Goal: Transaction & Acquisition: Purchase product/service

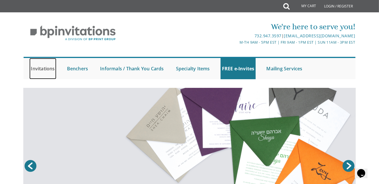
click at [45, 70] on link "Invitations" at bounding box center [42, 68] width 27 height 21
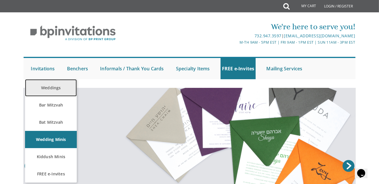
click at [58, 87] on link "Weddings" at bounding box center [51, 87] width 52 height 17
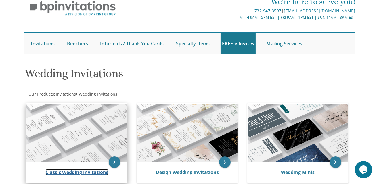
click at [86, 175] on link "Classic Wedding Invitations" at bounding box center [76, 172] width 63 height 6
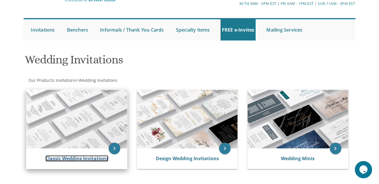
scroll to position [53, 0]
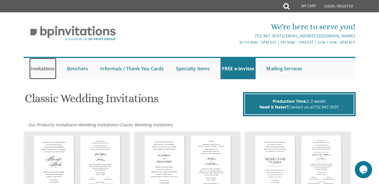
click at [44, 69] on link "Invitations" at bounding box center [42, 68] width 27 height 21
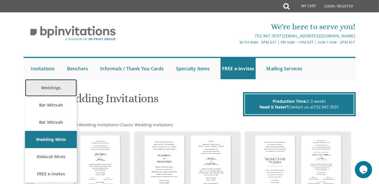
click at [52, 87] on link "Weddings" at bounding box center [51, 87] width 52 height 17
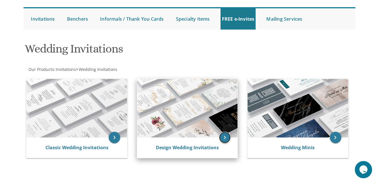
click at [228, 140] on icon "keyboard_arrow_right" at bounding box center [225, 138] width 12 height 12
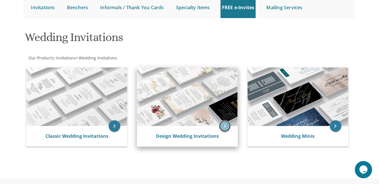
scroll to position [77, 0]
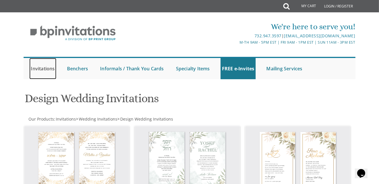
click at [48, 66] on link "Invitations" at bounding box center [42, 68] width 27 height 21
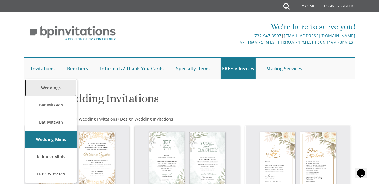
click at [55, 89] on link "Weddings" at bounding box center [51, 87] width 52 height 17
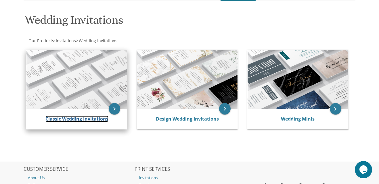
click at [107, 119] on link "Classic Wedding Invitations" at bounding box center [76, 119] width 63 height 6
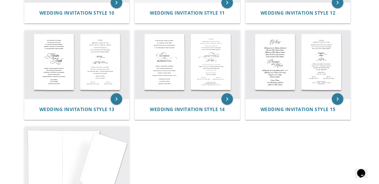
scroll to position [488, 0]
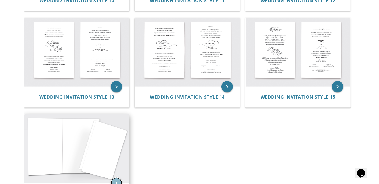
scroll to position [516, 0]
